Goal: Transaction & Acquisition: Purchase product/service

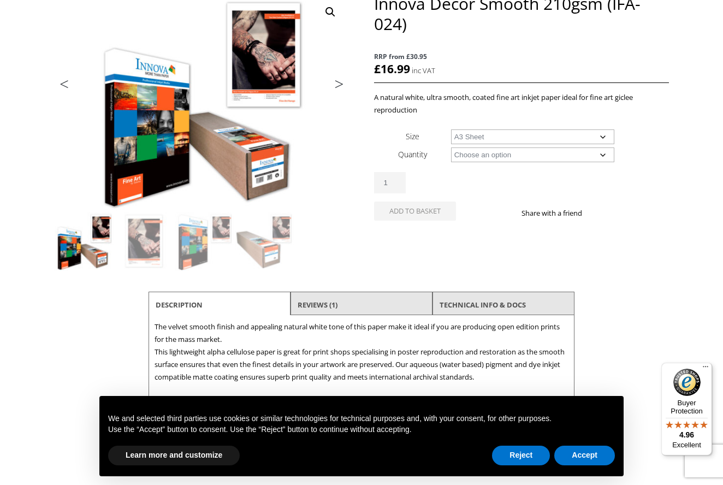
select select "a3-sheet"
select select "25-sheets"
select select "a3-sheet"
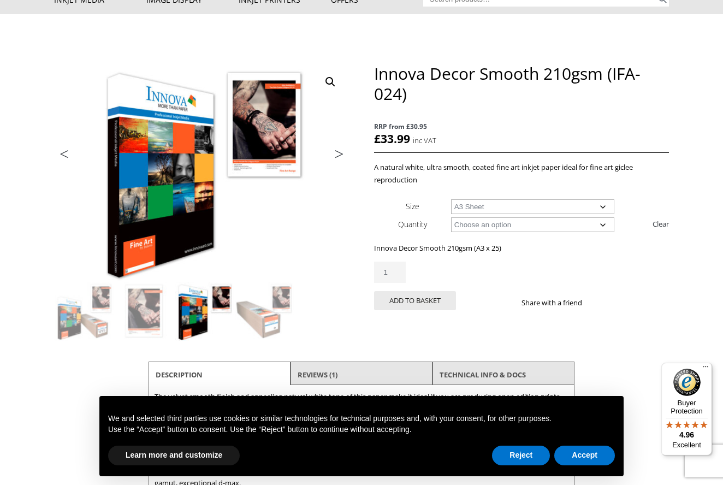
scroll to position [60, 0]
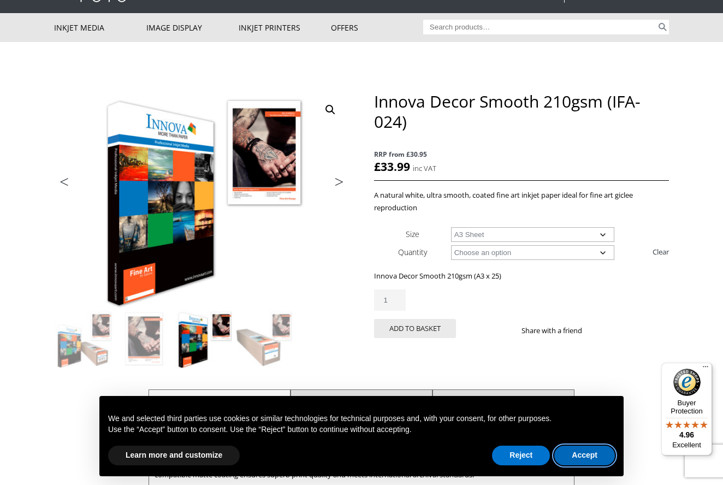
click at [586, 454] on button "Accept" at bounding box center [584, 455] width 61 height 20
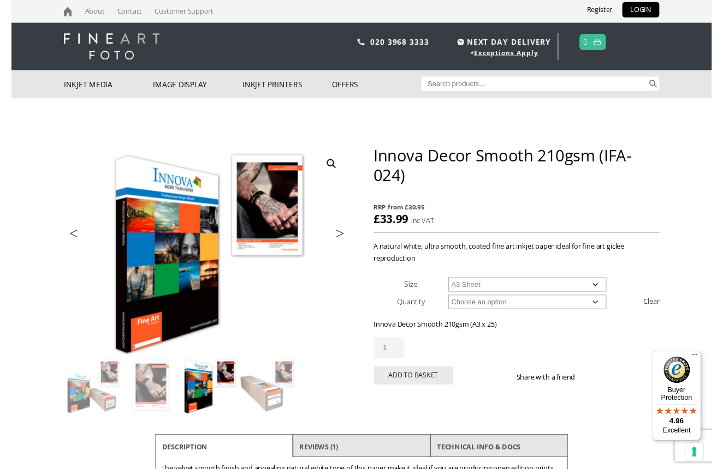
scroll to position [0, 0]
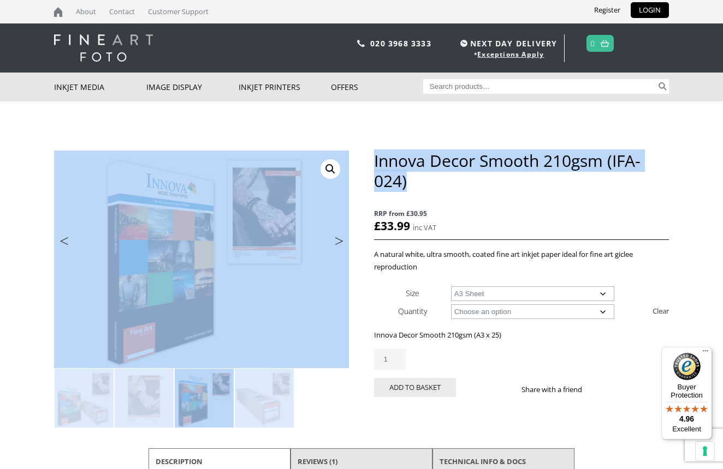
drag, startPoint x: 413, startPoint y: 180, endPoint x: 373, endPoint y: 163, distance: 43.8
click at [373, 163] on div "🔍 Previous Next Innova Decor Smooth 210gsm (IFA-024) RRP from £30.95 £ 33.99 in…" at bounding box center [361, 390] width 615 height 479
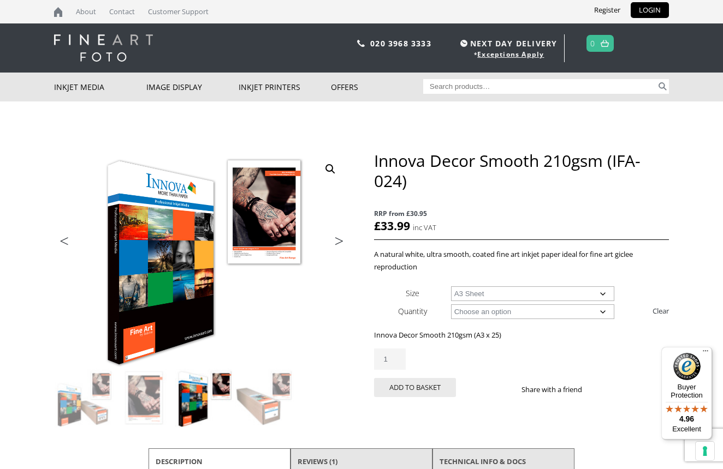
click at [409, 175] on h1 "Innova Decor Smooth 210gsm (IFA-024)" at bounding box center [521, 171] width 295 height 40
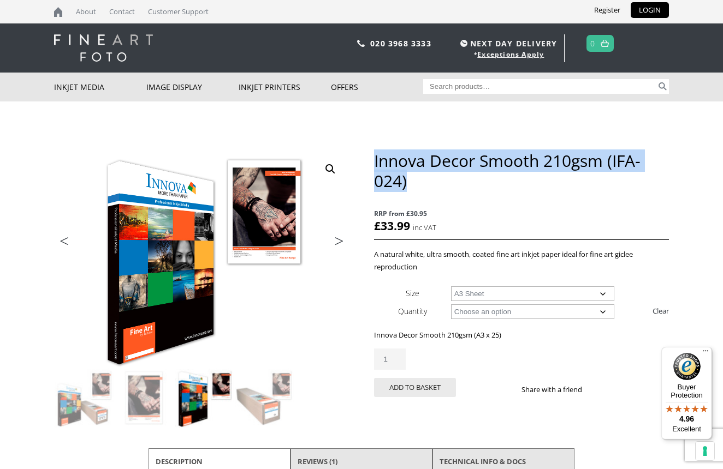
drag, startPoint x: 408, startPoint y: 182, endPoint x: 374, endPoint y: 163, distance: 39.1
click at [374, 163] on h1 "Innova Decor Smooth 210gsm (IFA-024)" at bounding box center [521, 171] width 295 height 40
copy h1 "Innova Decor Smooth 210gsm (IFA-024)"
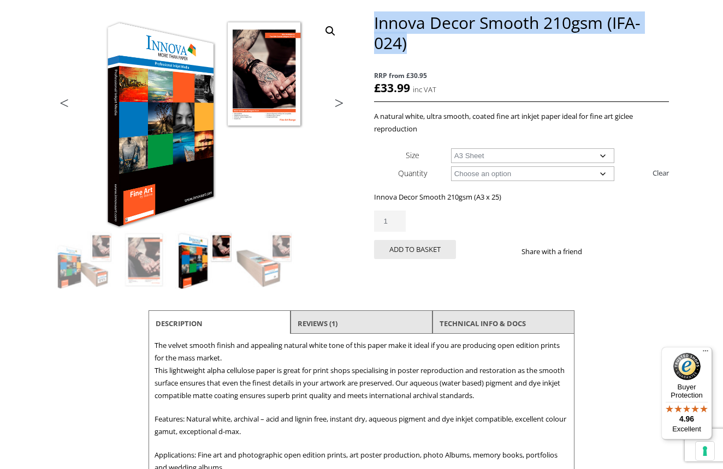
scroll to position [110, 0]
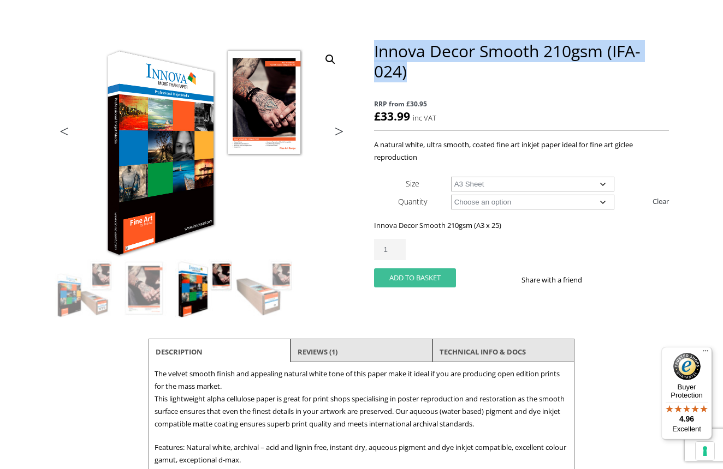
click at [422, 276] on button "Add to basket" at bounding box center [415, 278] width 82 height 19
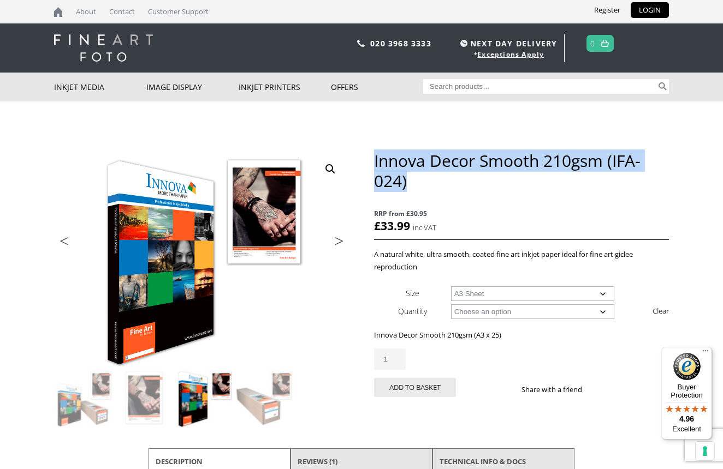
scroll to position [0, 0]
click at [418, 385] on button "Add to basket" at bounding box center [415, 387] width 82 height 19
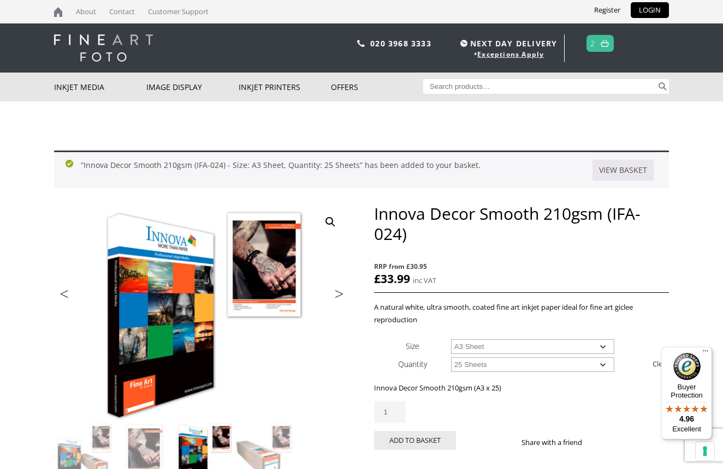
click at [603, 41] on img at bounding box center [605, 43] width 8 height 7
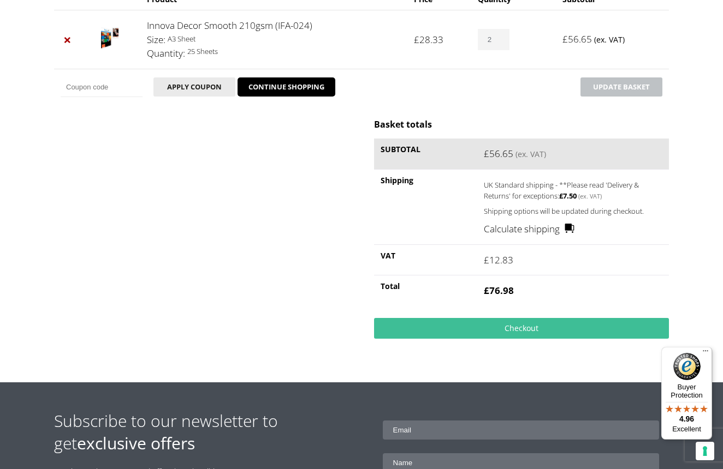
scroll to position [195, 0]
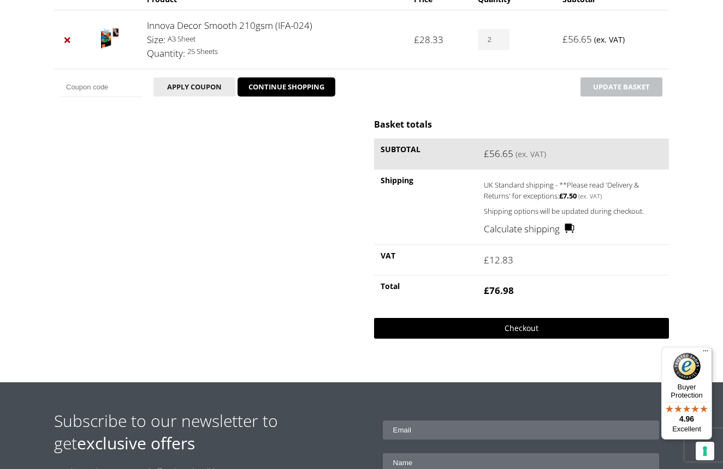
click at [570, 326] on link "Checkout" at bounding box center [521, 328] width 295 height 21
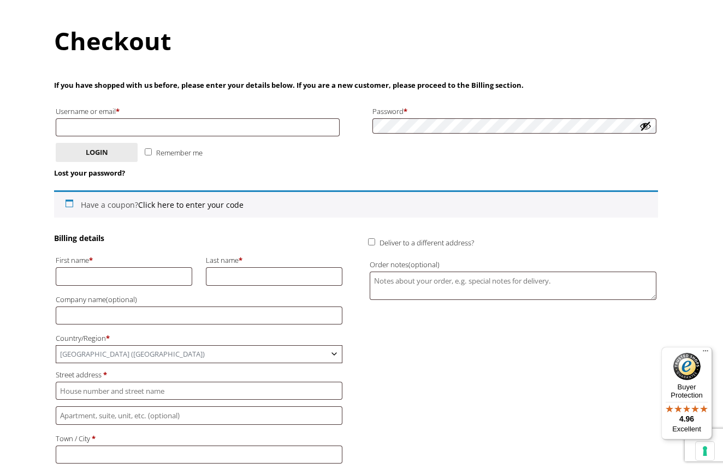
scroll to position [105, 0]
type input "P"
type input "[PERSON_NAME]"
type input "[STREET_ADDRESS]"
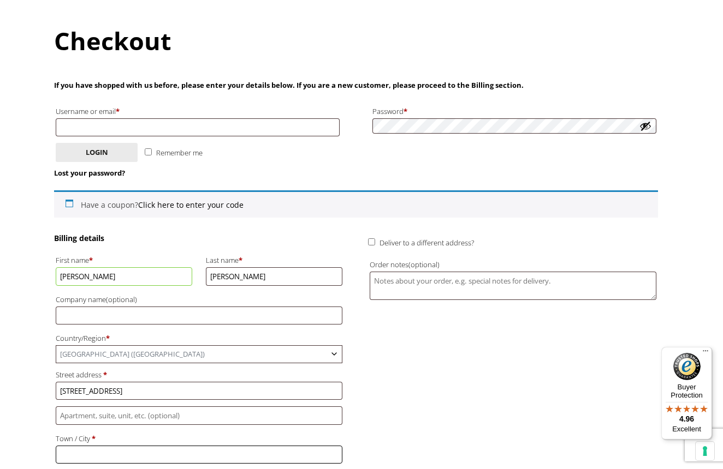
type input "Birmingham"
type input "B17 0AQ"
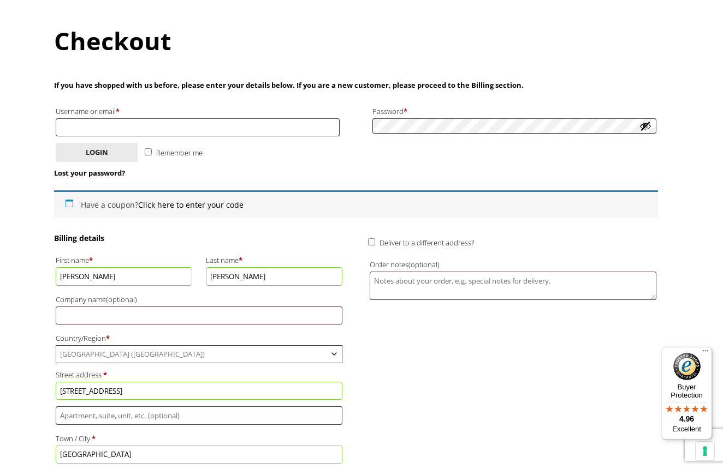
type input "pdsingleton@hotmail.com"
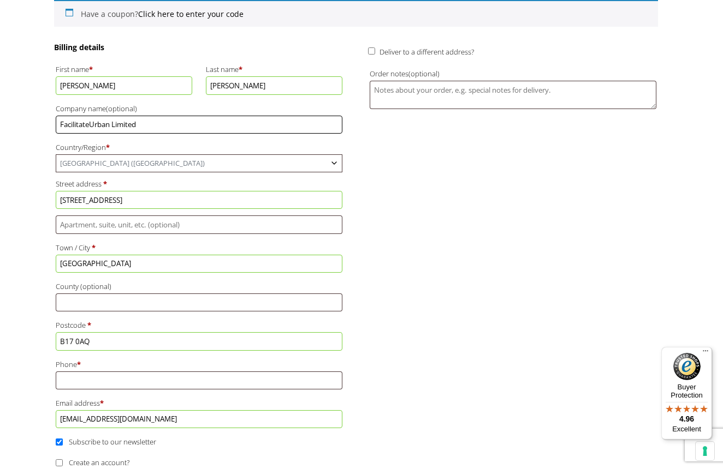
scroll to position [298, 0]
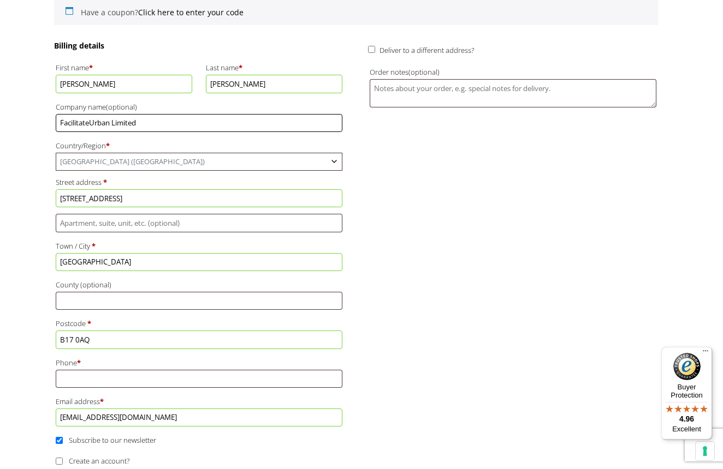
type input "FacilitateUrban Limited"
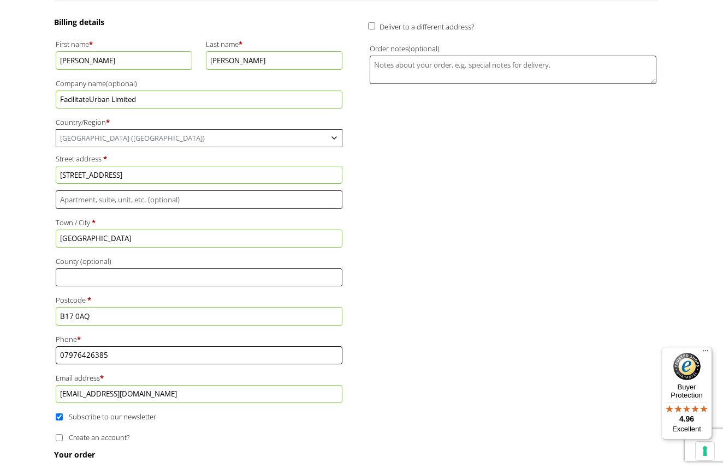
scroll to position [335, 0]
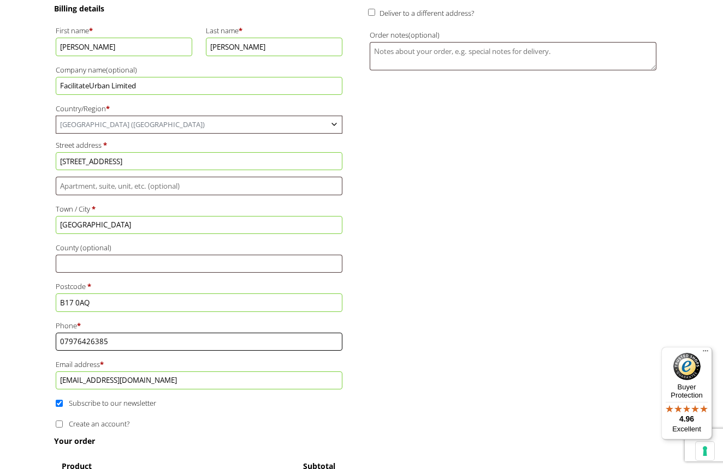
type input "07976426385"
click at [135, 372] on input "pdsingleton@hotmail.com" at bounding box center [199, 381] width 287 height 18
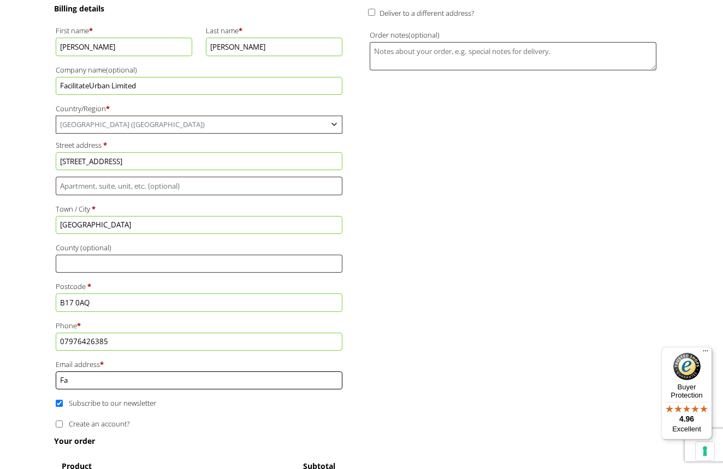
type input "Fac"
type input "facilitate@me.com"
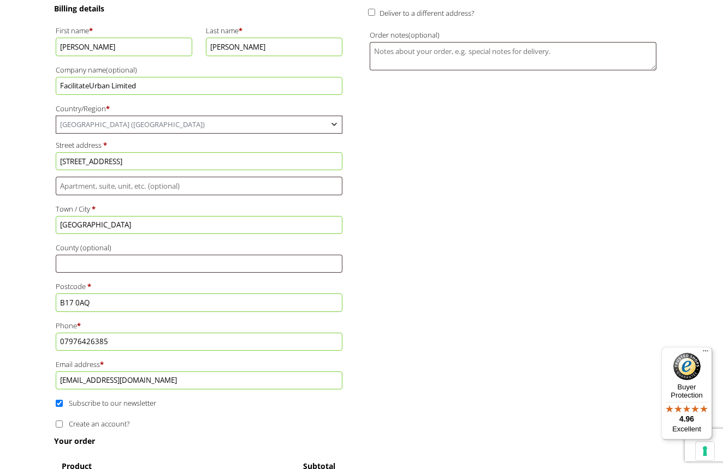
click at [222, 384] on div "Billing details First name * Philip Last name * Singleton Company name (optiona…" at bounding box center [199, 209] width 290 height 412
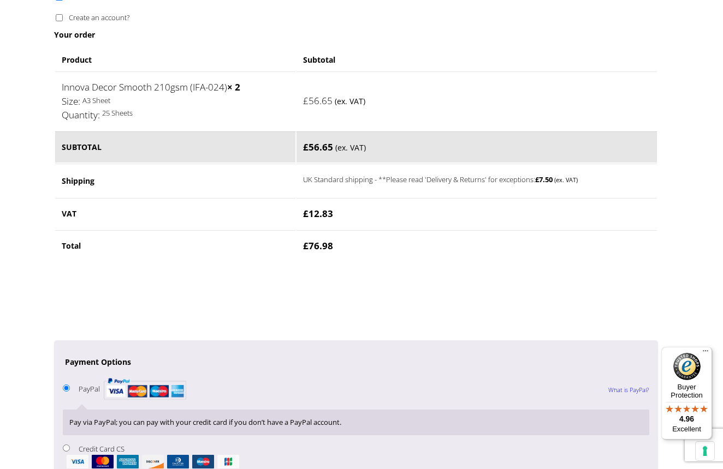
scroll to position [745, 0]
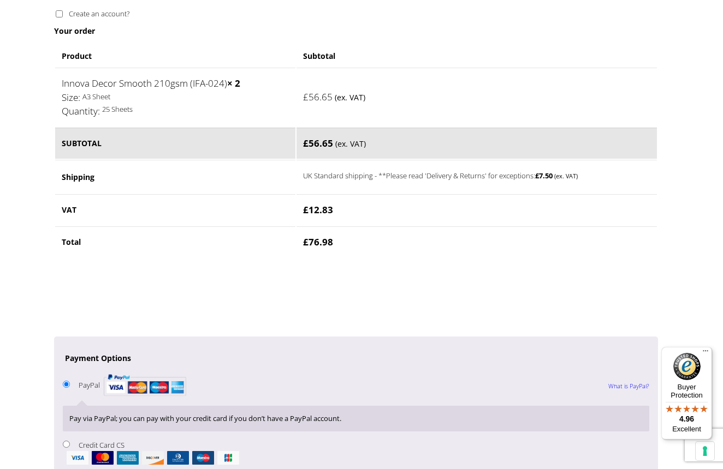
type input "Harborne"
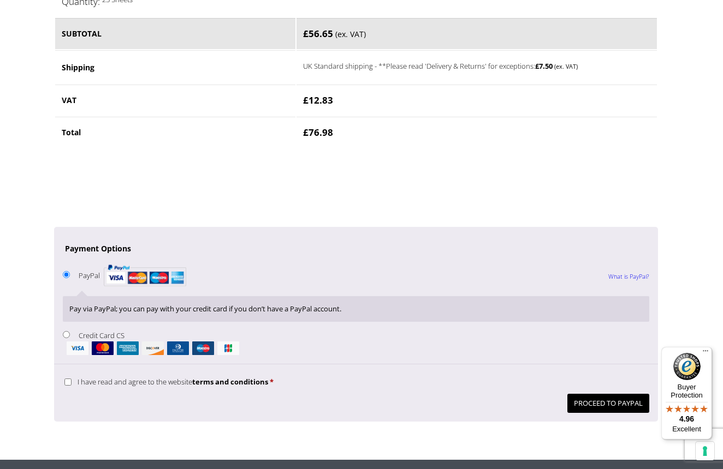
scroll to position [855, 0]
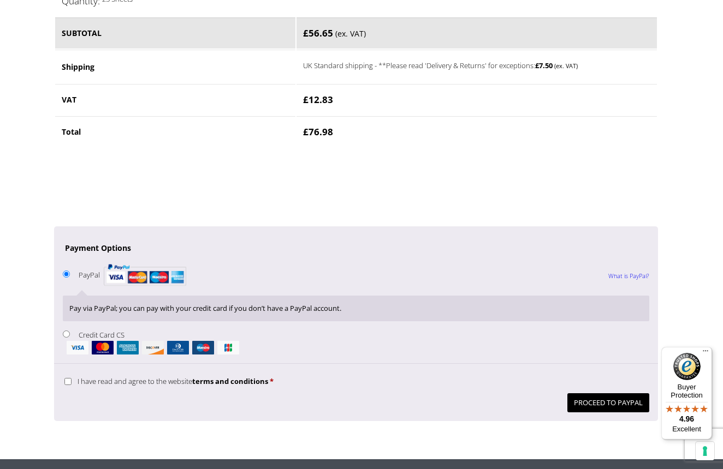
click at [69, 378] on input "I have read and agree to the website terms and conditions *" at bounding box center [67, 381] width 7 height 7
checkbox input "true"
click at [598, 394] on button "Proceed to PayPal" at bounding box center [608, 403] width 82 height 19
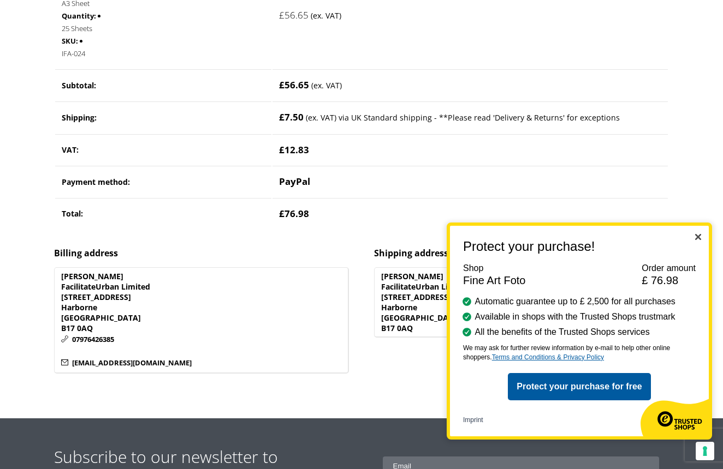
scroll to position [344, 0]
click at [694, 236] on div "Protect your purchase! Shop Fine Art Foto Order amount £ 76.98 Automatic guaran…" at bounding box center [579, 331] width 265 height 217
click at [698, 236] on img "Close" at bounding box center [698, 237] width 6 height 6
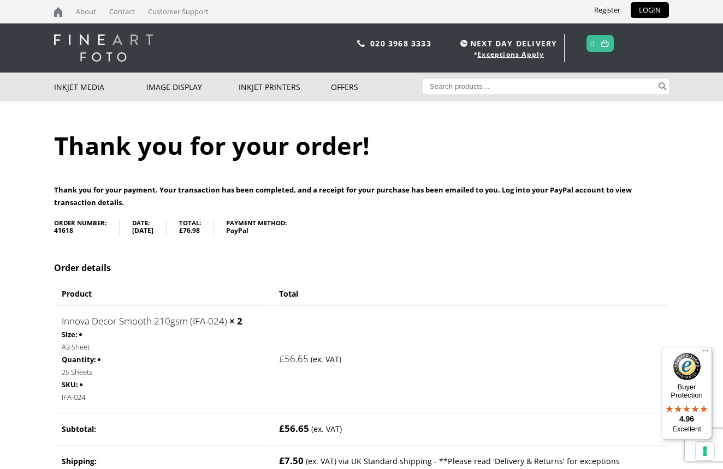
scroll to position [0, 0]
